Goal: Information Seeking & Learning: Learn about a topic

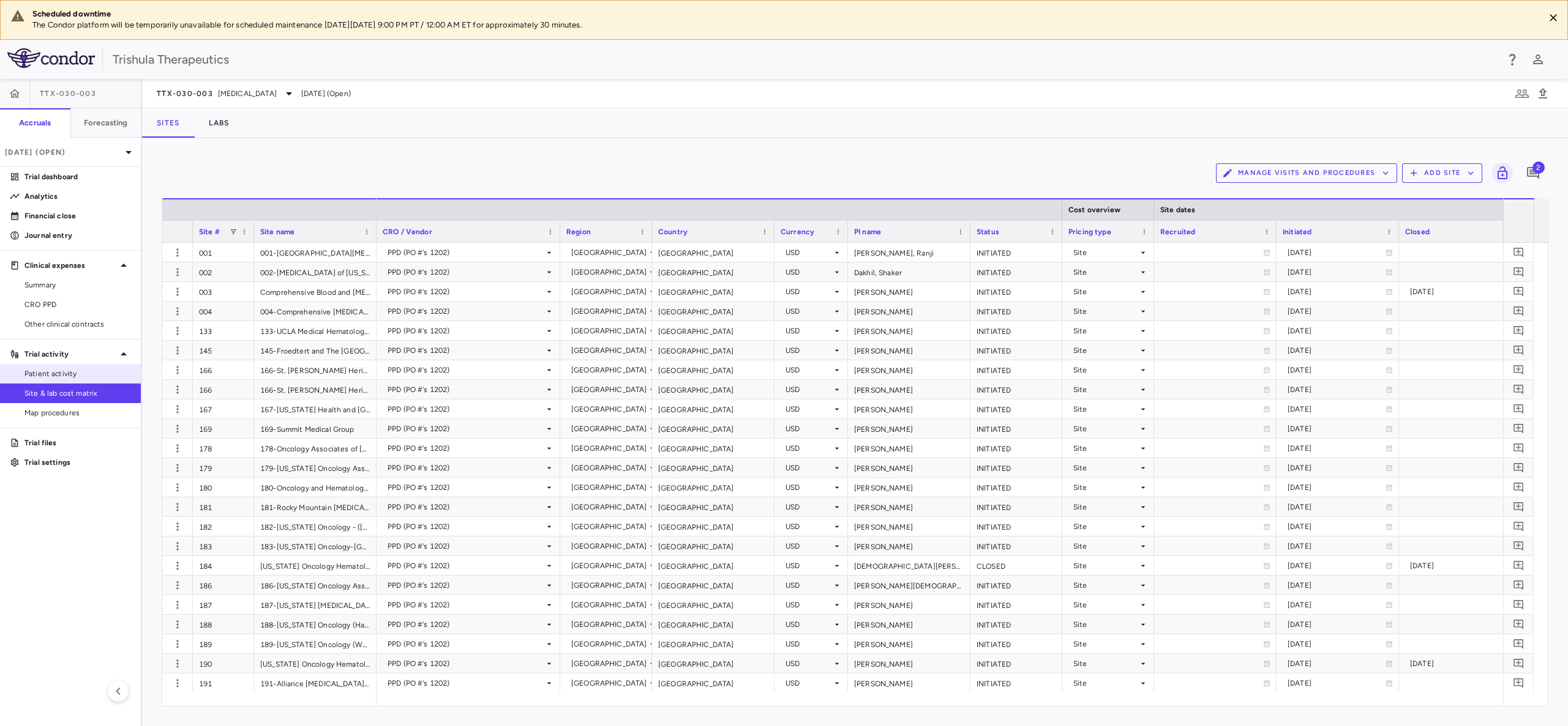
click at [74, 382] on link "Patient activity" at bounding box center [70, 374] width 141 height 18
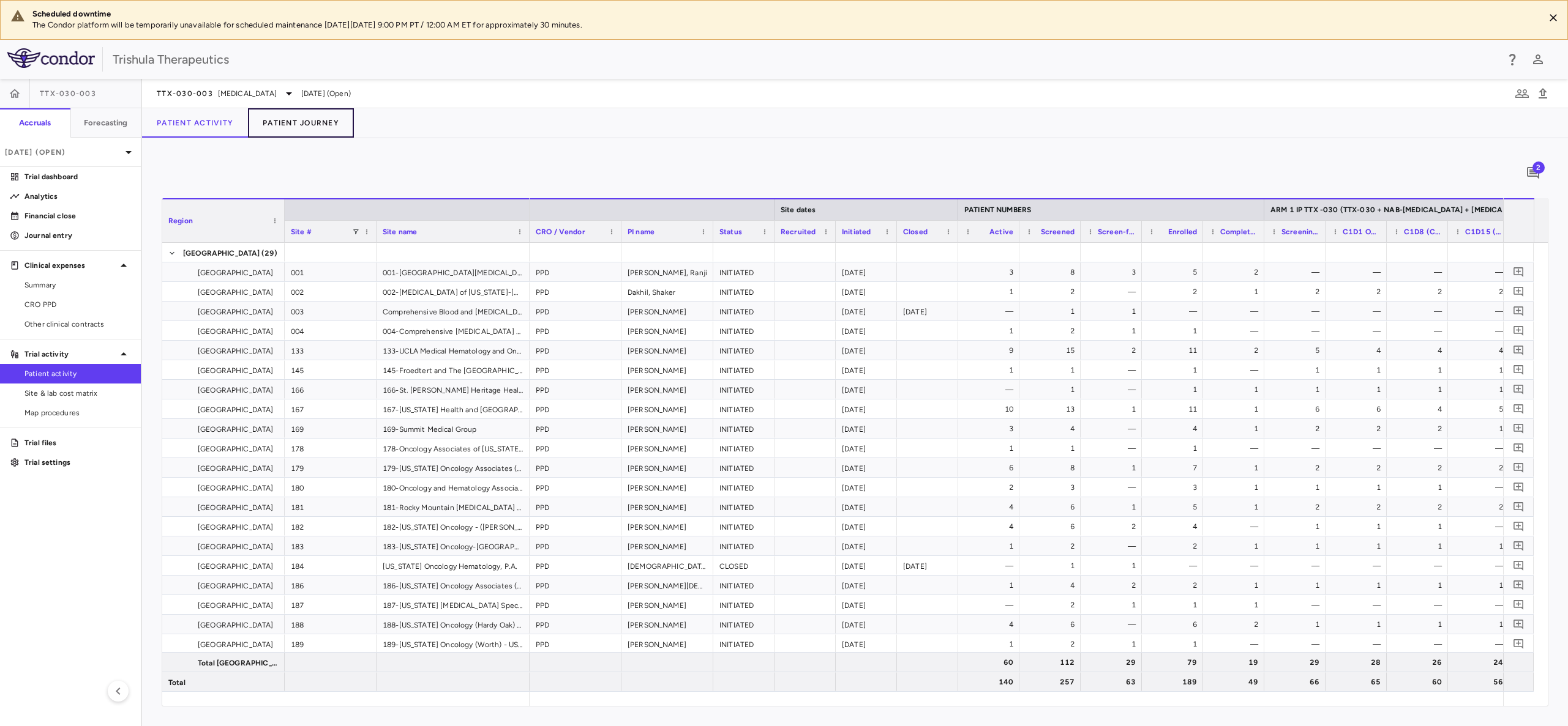
click at [311, 128] on button "Patient Journey" at bounding box center [301, 123] width 106 height 29
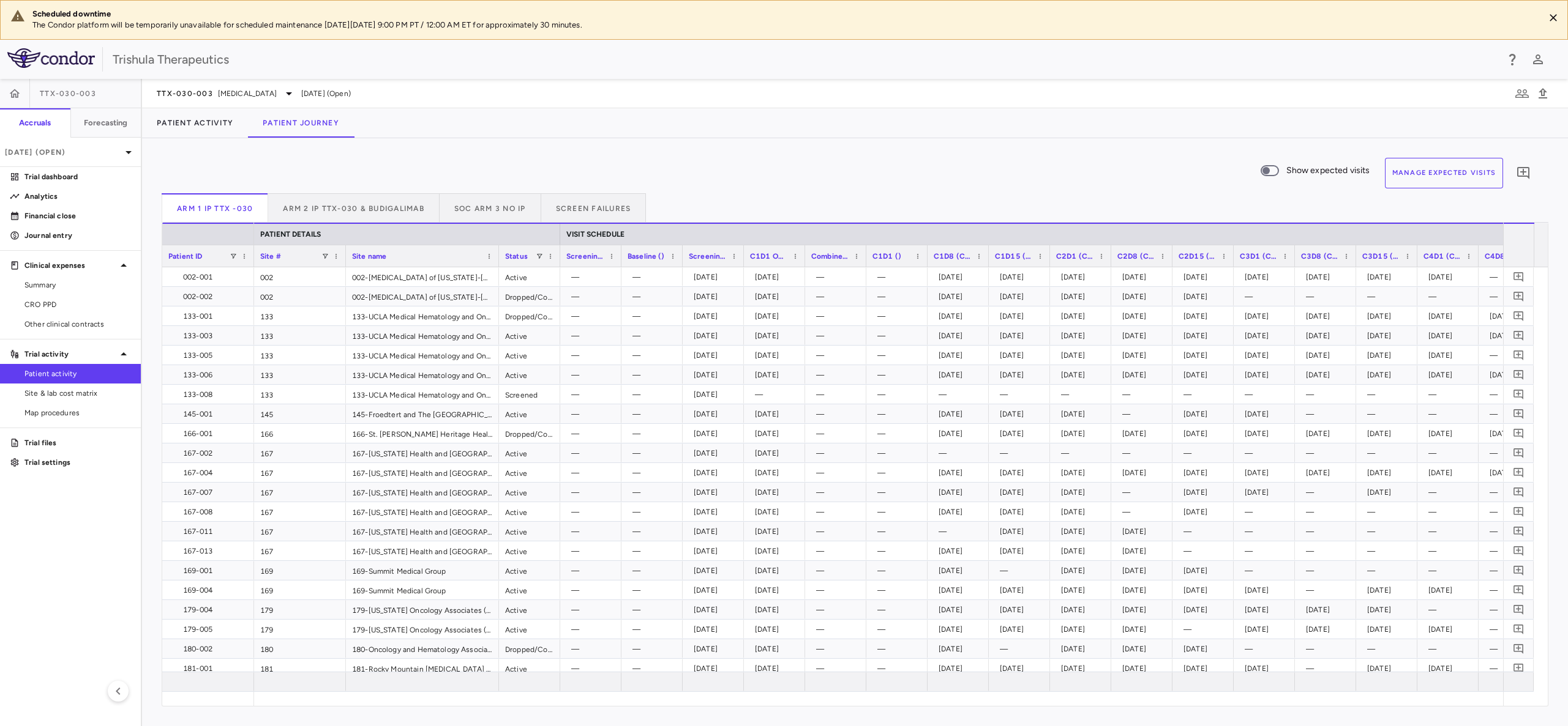
click at [191, 254] on span "Patient ID" at bounding box center [185, 256] width 34 height 8
click at [366, 197] on button "Arm 2 IP TTX-030 & Budigalimab" at bounding box center [354, 208] width 171 height 29
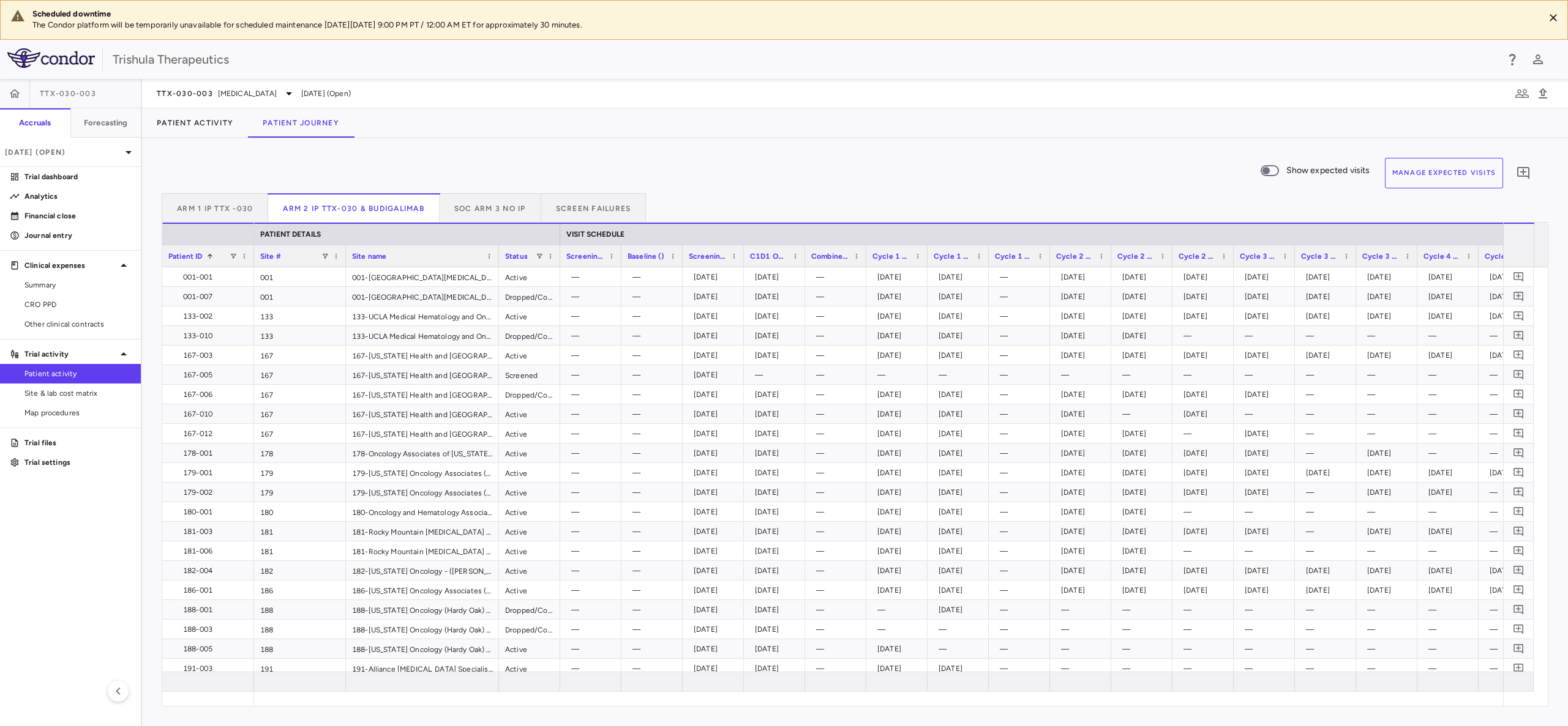
click at [209, 255] on span at bounding box center [209, 256] width 7 height 7
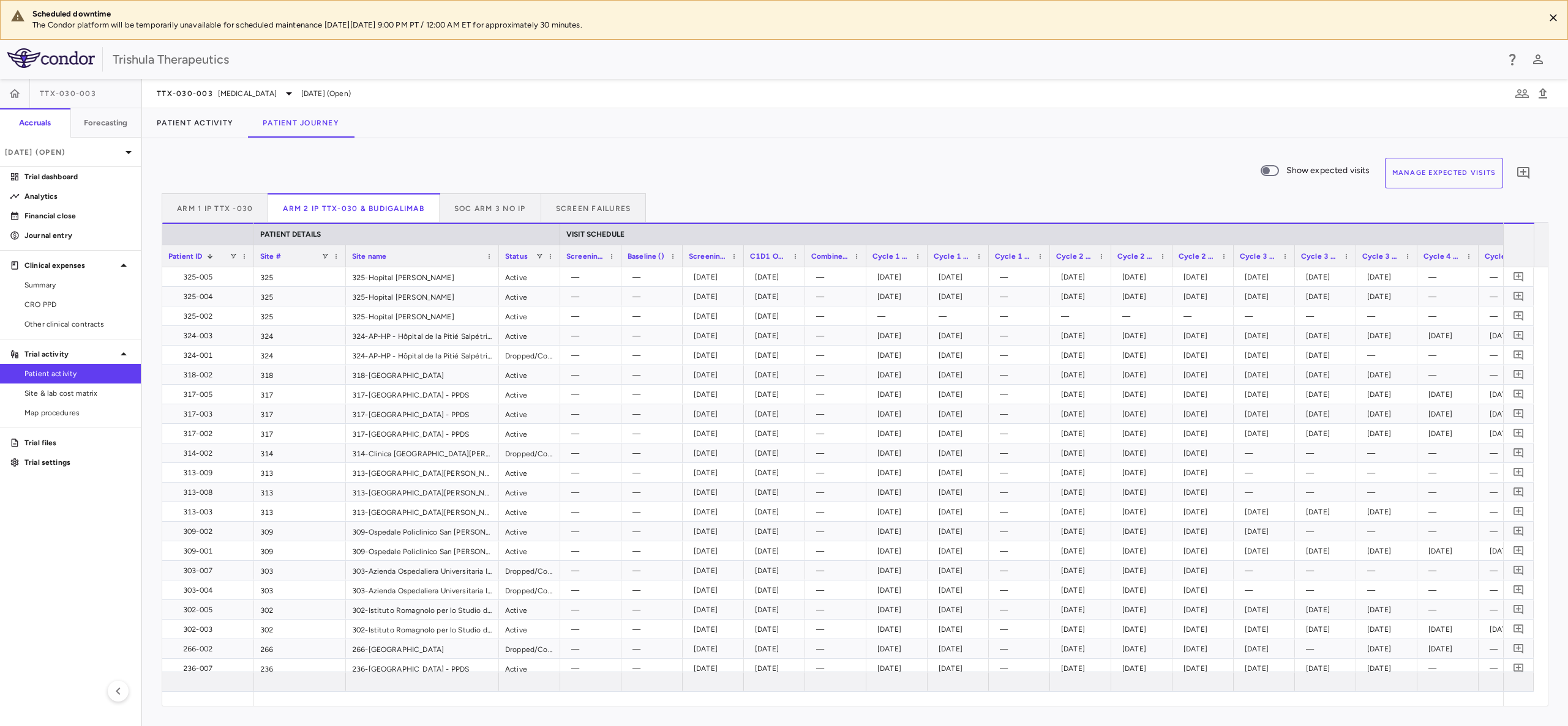
click at [209, 257] on span at bounding box center [209, 256] width 7 height 7
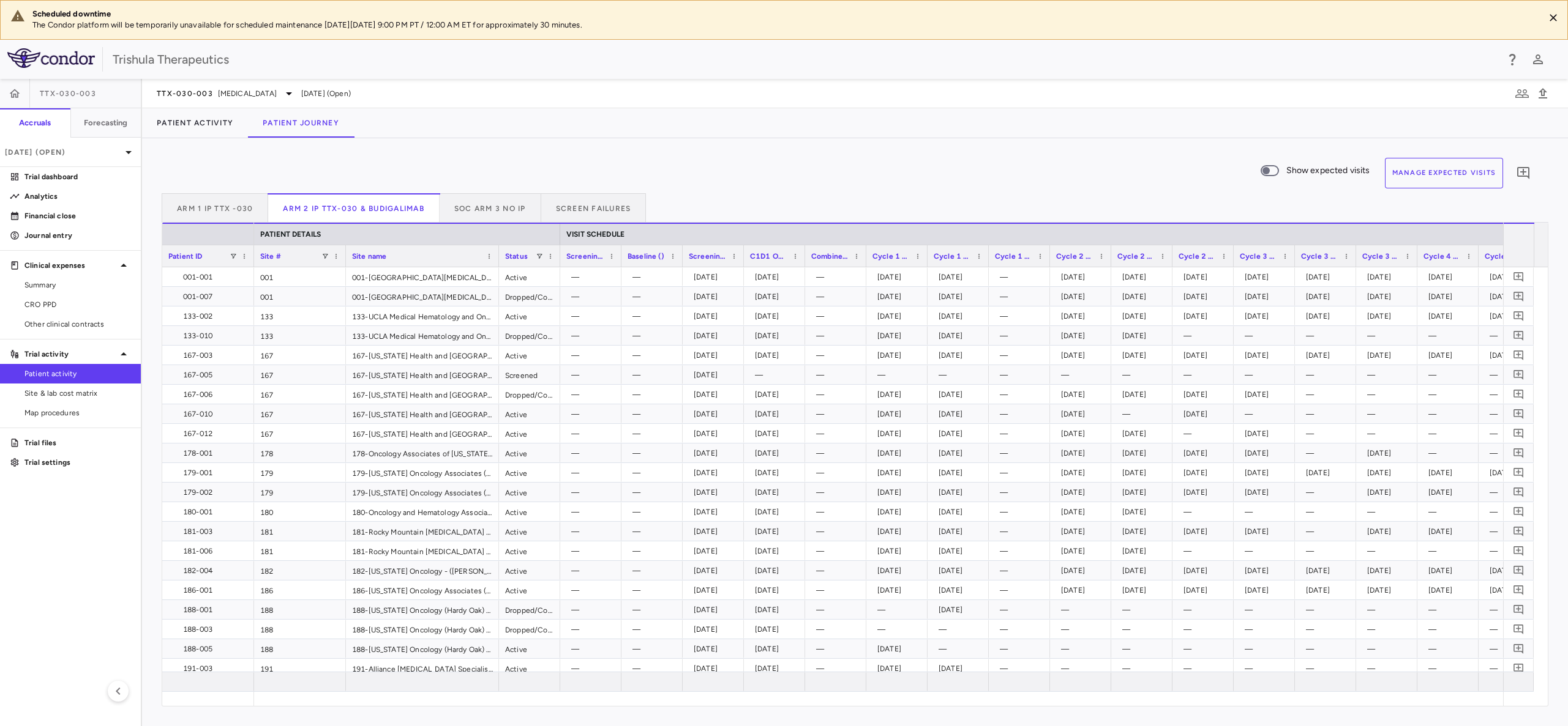
click at [197, 256] on span "Patient ID" at bounding box center [185, 256] width 34 height 8
click at [504, 197] on button "SOC Arm 3 NO IP" at bounding box center [490, 208] width 101 height 29
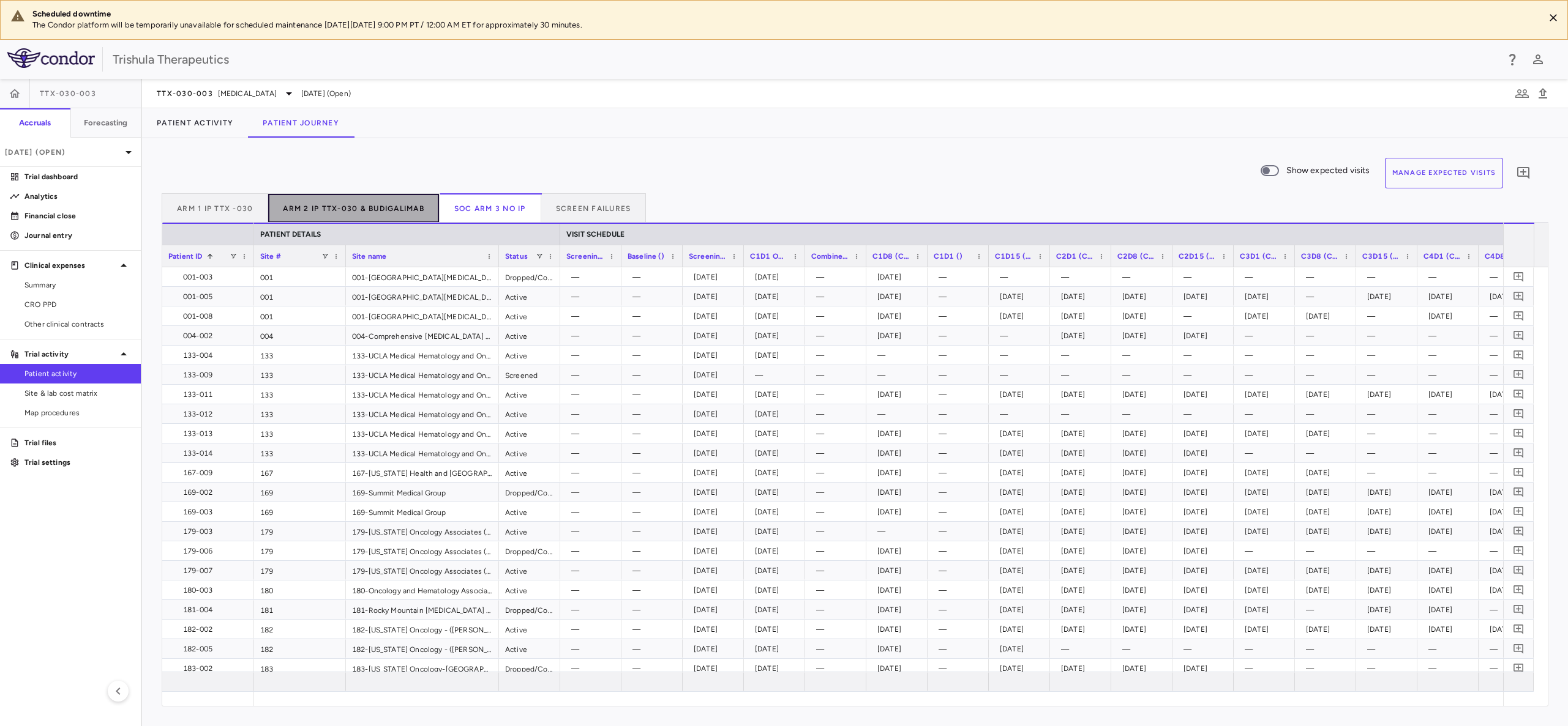
click at [342, 205] on button "Arm 2 IP TTX-030 & Budigalimab" at bounding box center [354, 208] width 171 height 29
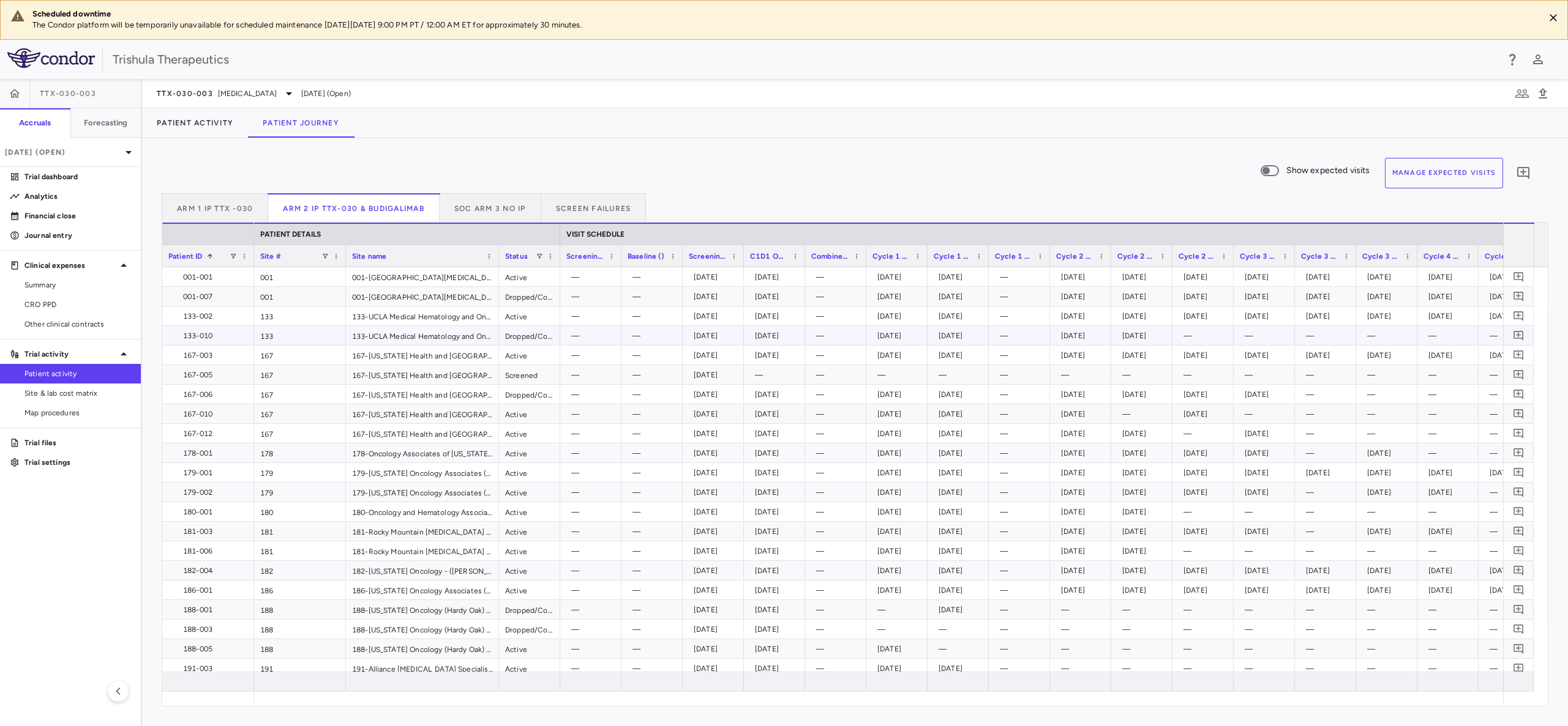
click at [534, 336] on div "Dropped/Complete" at bounding box center [530, 335] width 61 height 19
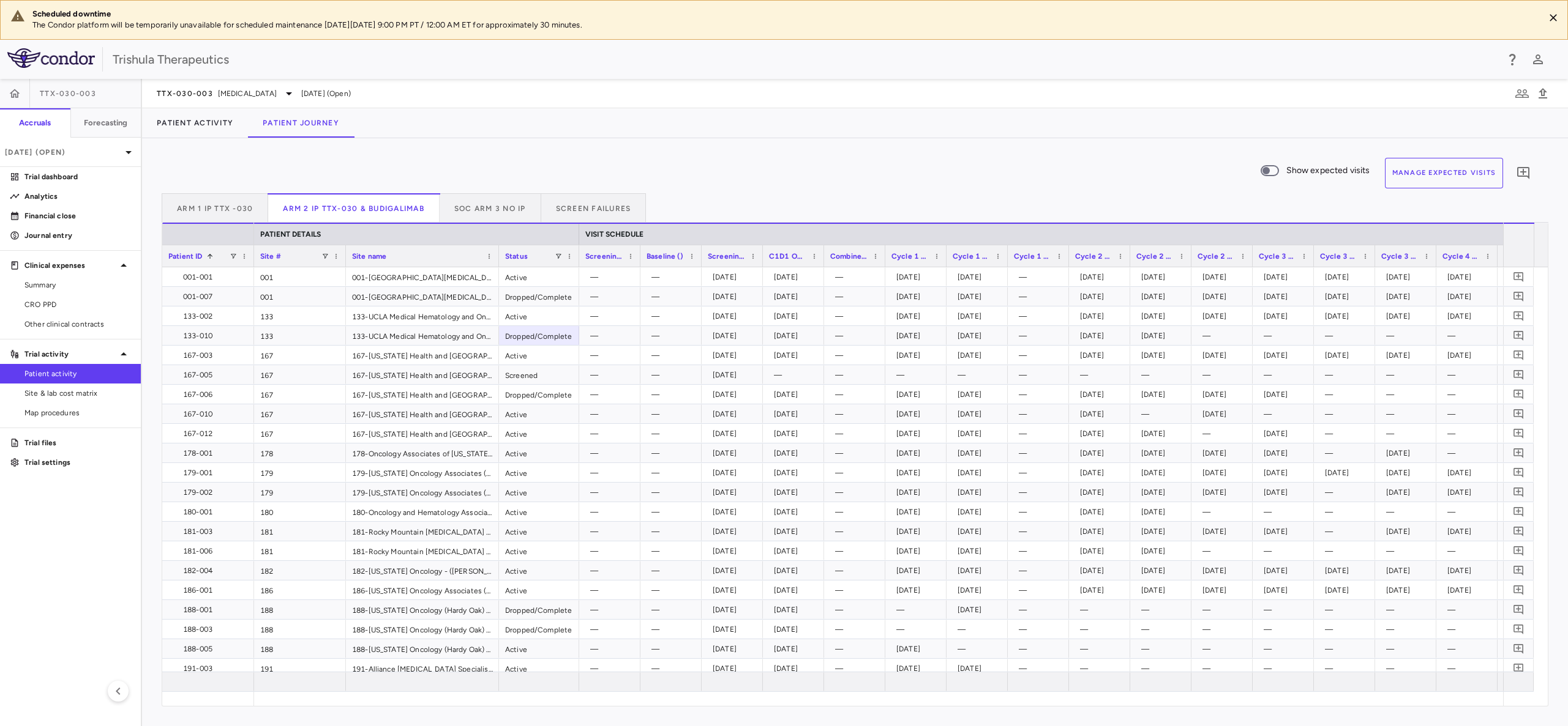
drag, startPoint x: 558, startPoint y: 258, endPoint x: 577, endPoint y: 272, distance: 23.6
click at [577, 272] on div "Patient ID 1 PATIENT DETAILS VISIT SCHEDULE Site # Site name" at bounding box center [855, 465] width 1386 height 484
